Goal: Task Accomplishment & Management: Manage account settings

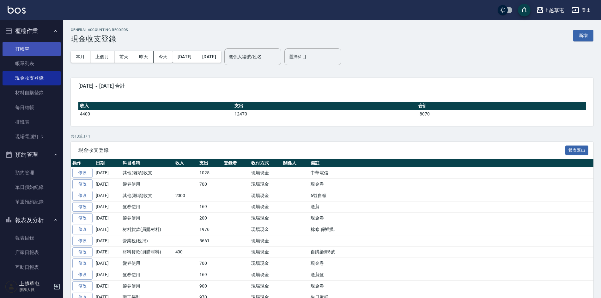
click at [26, 50] on link "打帳單" at bounding box center [32, 49] width 58 height 15
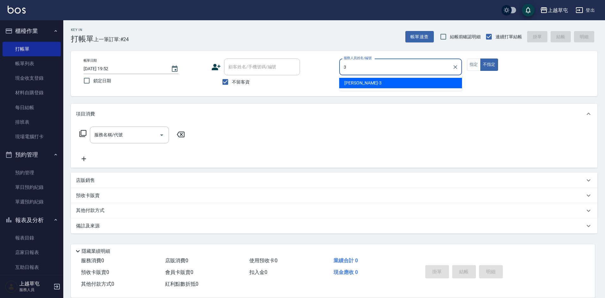
type input "[PERSON_NAME]-3"
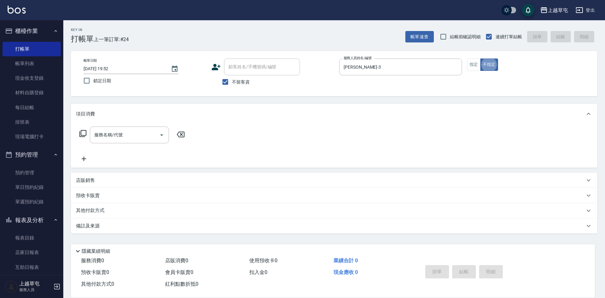
type button "false"
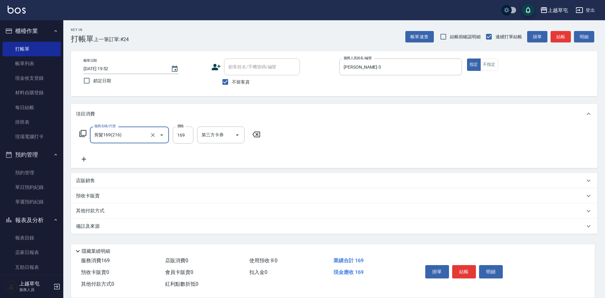
type input "剪髮169(216)"
type input "50"
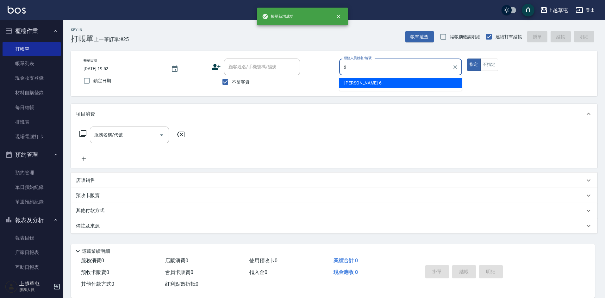
type input "[PERSON_NAME]-6"
type button "true"
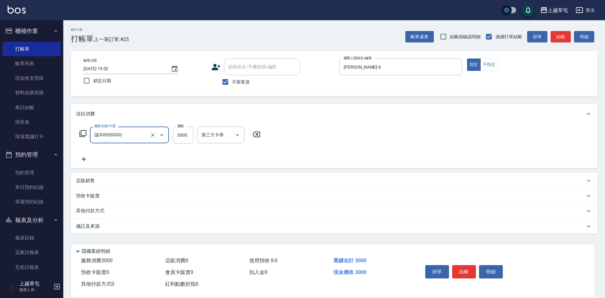
type input "儲3000(8300)"
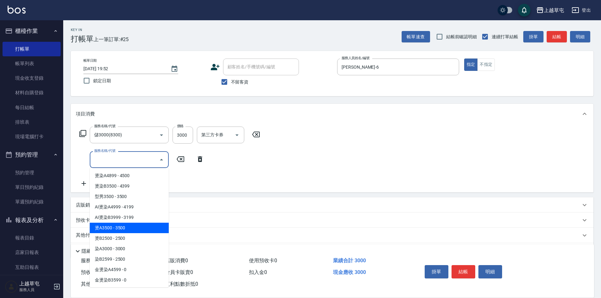
type input "燙A3500(31)"
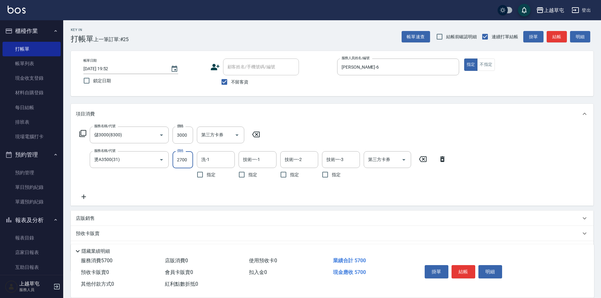
type input "2700"
type input "[PERSON_NAME]-35"
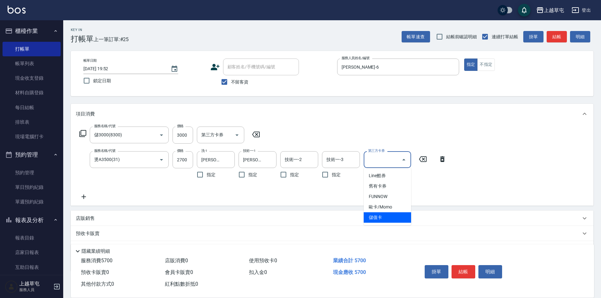
type input "儲值卡"
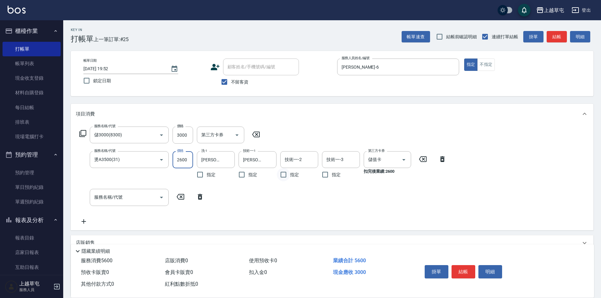
type input "2600"
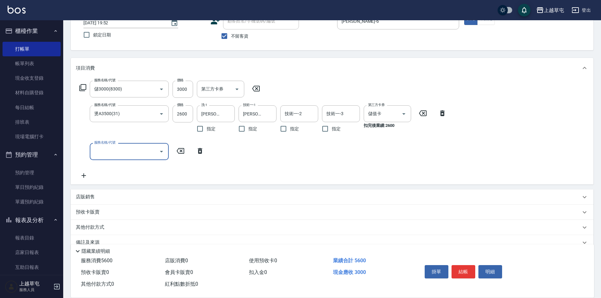
scroll to position [59, 0]
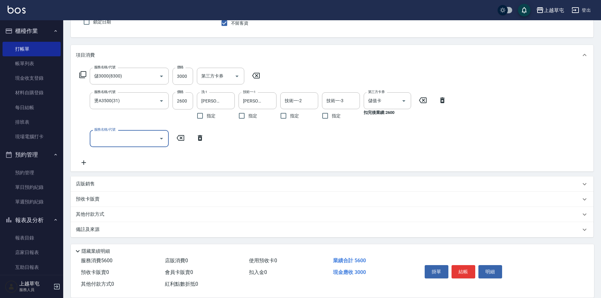
click at [92, 187] on p "店販銷售" at bounding box center [85, 184] width 19 height 7
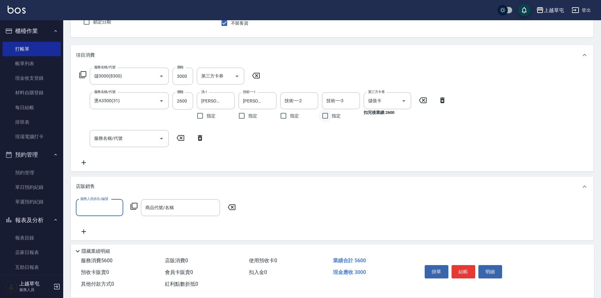
scroll to position [0, 0]
type input "[PERSON_NAME]-6"
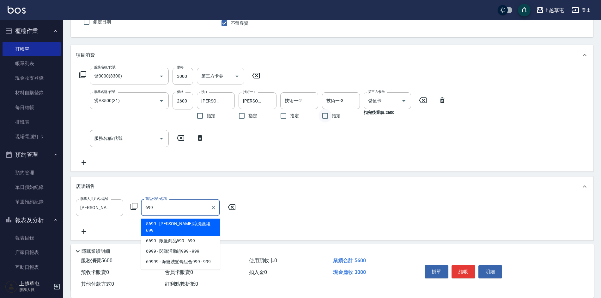
type input "水水沁涼洗護組"
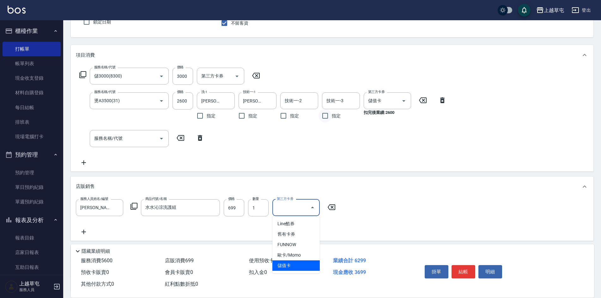
type input "儲值卡"
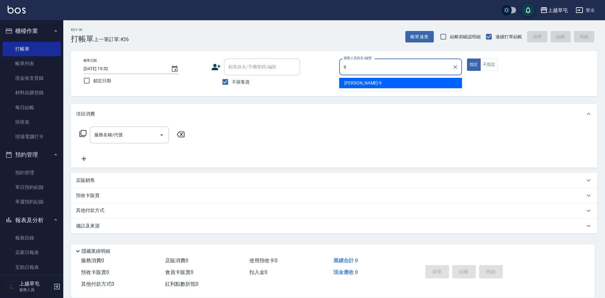
type input "[PERSON_NAME]-9"
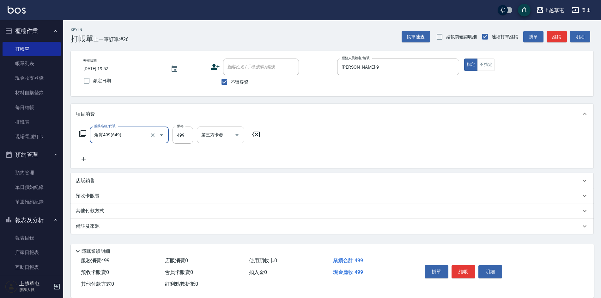
type input "角質499(649)"
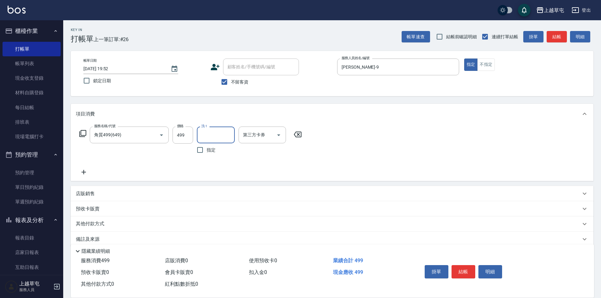
type input "3"
type input "[PERSON_NAME]-26"
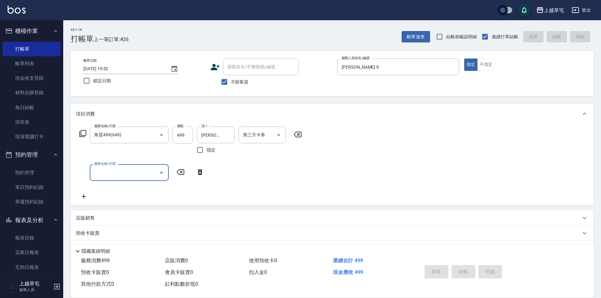
type input "[DATE] 19:54"
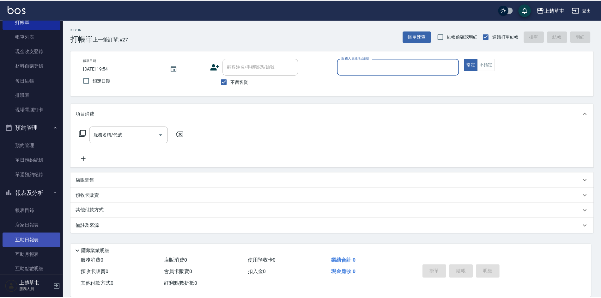
scroll to position [63, 0]
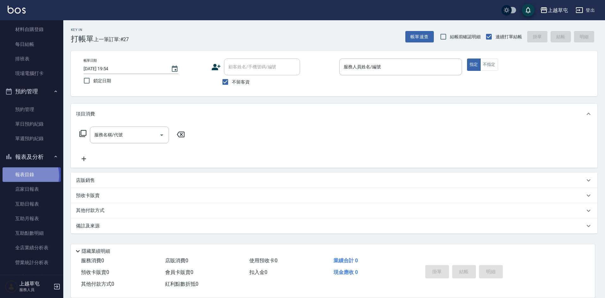
drag, startPoint x: 26, startPoint y: 175, endPoint x: 30, endPoint y: 174, distance: 4.3
click at [26, 175] on link "報表目錄" at bounding box center [32, 174] width 58 height 15
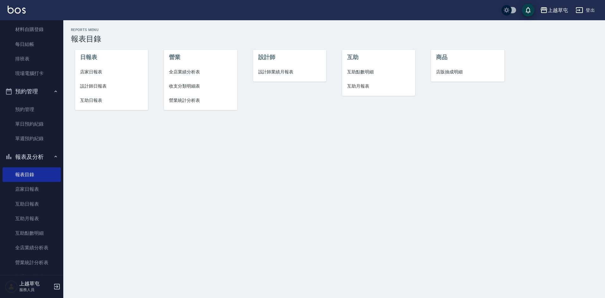
click at [97, 73] on span "店家日報表" at bounding box center [111, 72] width 63 height 7
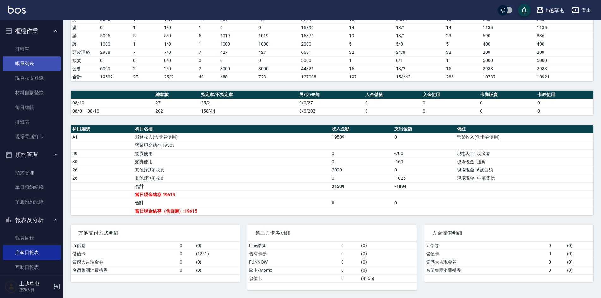
click at [34, 63] on link "帳單列表" at bounding box center [32, 63] width 58 height 15
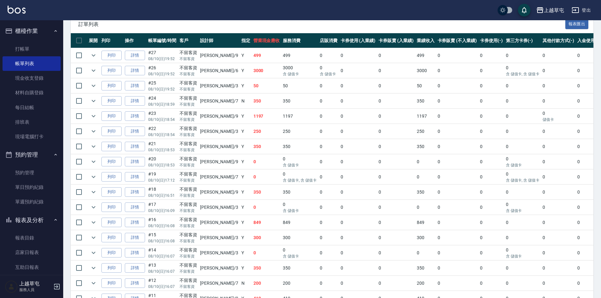
scroll to position [142, 0]
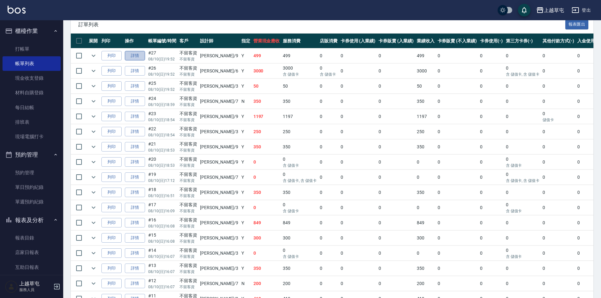
click at [138, 58] on link "詳情" at bounding box center [135, 56] width 20 height 10
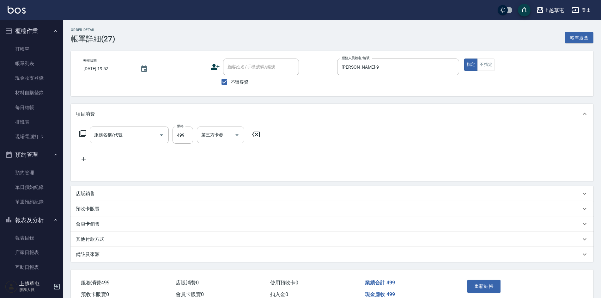
type input "[DATE] 19:52"
checkbox input "true"
type input "[PERSON_NAME]-9"
type input "角質499(649)"
click at [250, 130] on div "第三方卡券 第三方卡券" at bounding box center [262, 134] width 47 height 17
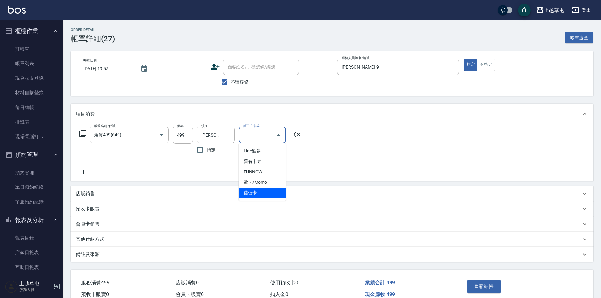
click at [264, 194] on span "儲值卡" at bounding box center [262, 192] width 47 height 10
type input "儲值卡"
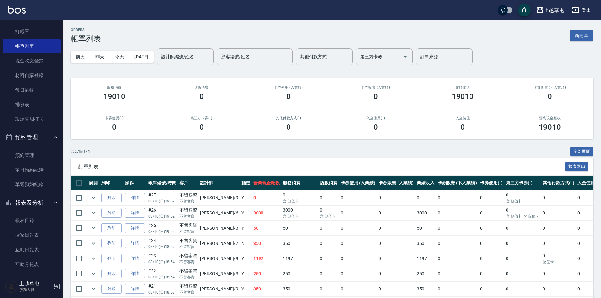
scroll to position [32, 0]
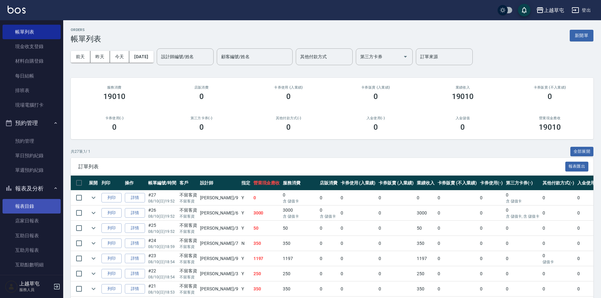
click at [36, 209] on link "報表目錄" at bounding box center [32, 206] width 58 height 15
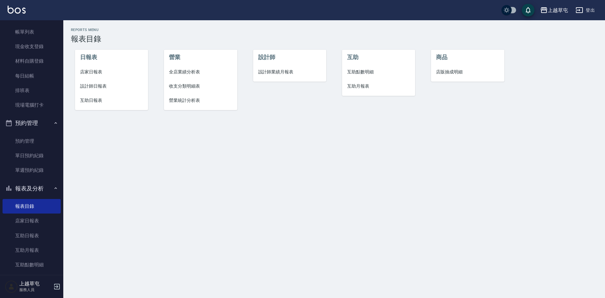
click at [96, 73] on span "店家日報表" at bounding box center [111, 72] width 63 height 7
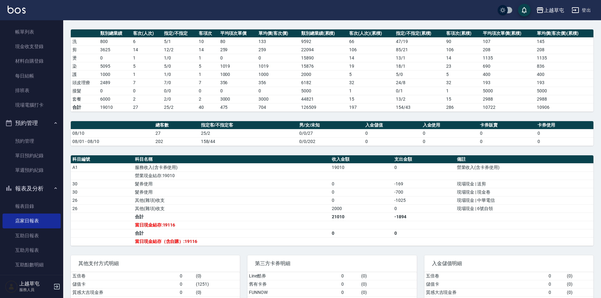
scroll to position [112, 0]
